Goal: Navigation & Orientation: Find specific page/section

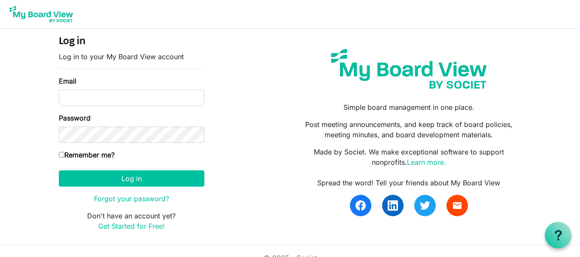
click at [260, 180] on div "Log in Log in to your My Board View account Email Password Remember me? Africa/…" at bounding box center [290, 137] width 476 height 203
click at [74, 98] on input "Email" at bounding box center [132, 98] width 146 height 16
type input "achakwiya@gmail.com"
click at [24, 165] on body "Log in Log in to your My Board View account Email achakwiya@gmail.com Password …" at bounding box center [290, 122] width 580 height 245
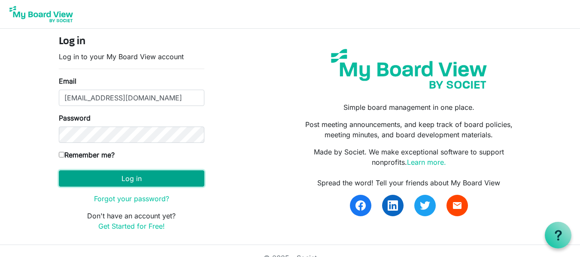
click at [121, 176] on button "Log in" at bounding box center [132, 178] width 146 height 16
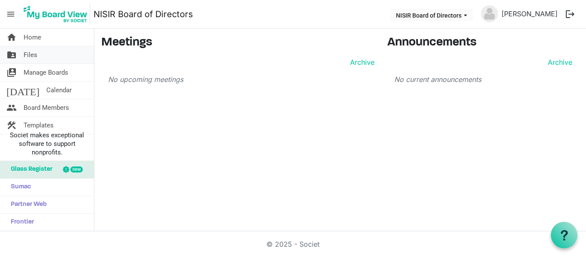
click at [30, 50] on span "Files" at bounding box center [31, 54] width 14 height 17
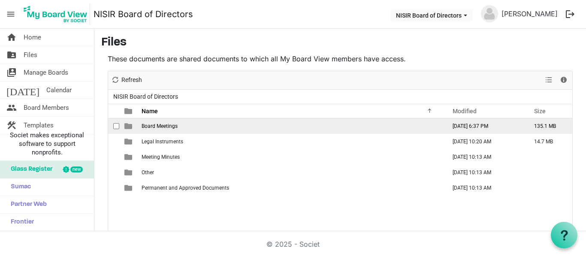
click at [196, 123] on td "Board Meetings" at bounding box center [291, 125] width 305 height 15
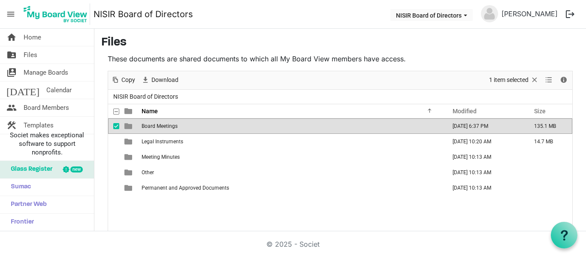
click at [196, 123] on td "Board Meetings" at bounding box center [291, 125] width 305 height 15
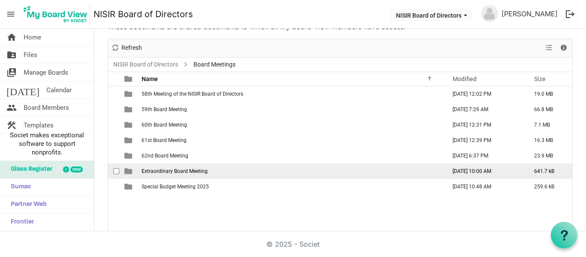
click at [168, 177] on td "Extraordinary Board Meeting" at bounding box center [291, 171] width 305 height 15
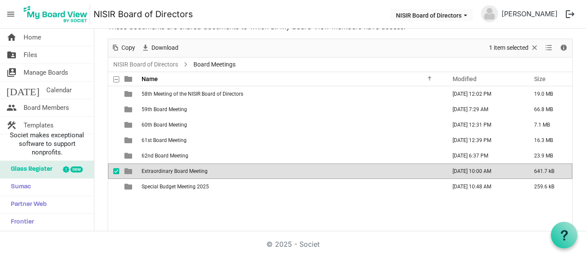
click at [168, 177] on td "Extraordinary Board Meeting" at bounding box center [291, 171] width 305 height 15
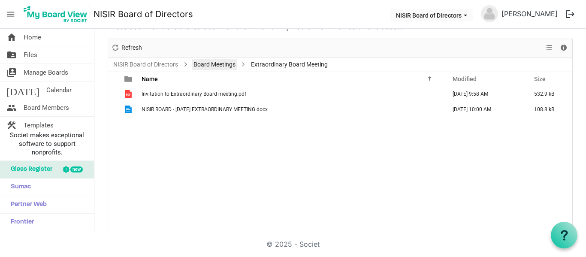
click at [206, 70] on link "Board Meetings" at bounding box center [215, 64] width 46 height 11
